Goal: Transaction & Acquisition: Purchase product/service

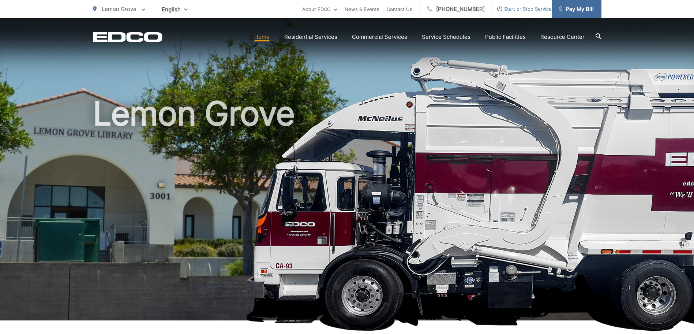
click at [581, 13] on span "Pay My Bill" at bounding box center [576, 9] width 35 height 9
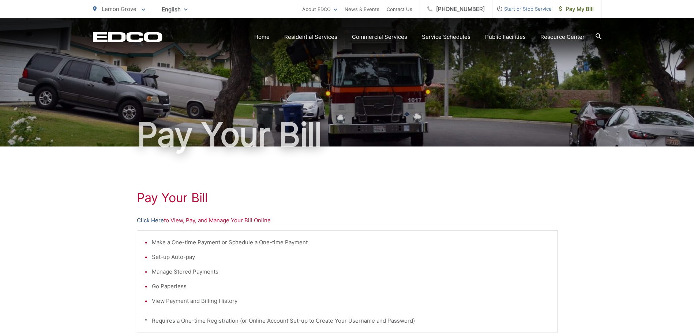
click at [151, 220] on link "Click Here" at bounding box center [150, 220] width 27 height 9
click at [160, 215] on div "Pay Your Bill Click Here to View, Pay, and Manage Your Bill Online Make a One-t…" at bounding box center [347, 310] width 421 height 329
click at [159, 215] on div "Pay Your Bill Click Here to View, Pay, and Manage Your Bill Online Make a One-t…" at bounding box center [347, 310] width 421 height 329
click at [160, 217] on link "Click Here" at bounding box center [150, 220] width 27 height 9
